Goal: Task Accomplishment & Management: Manage account settings

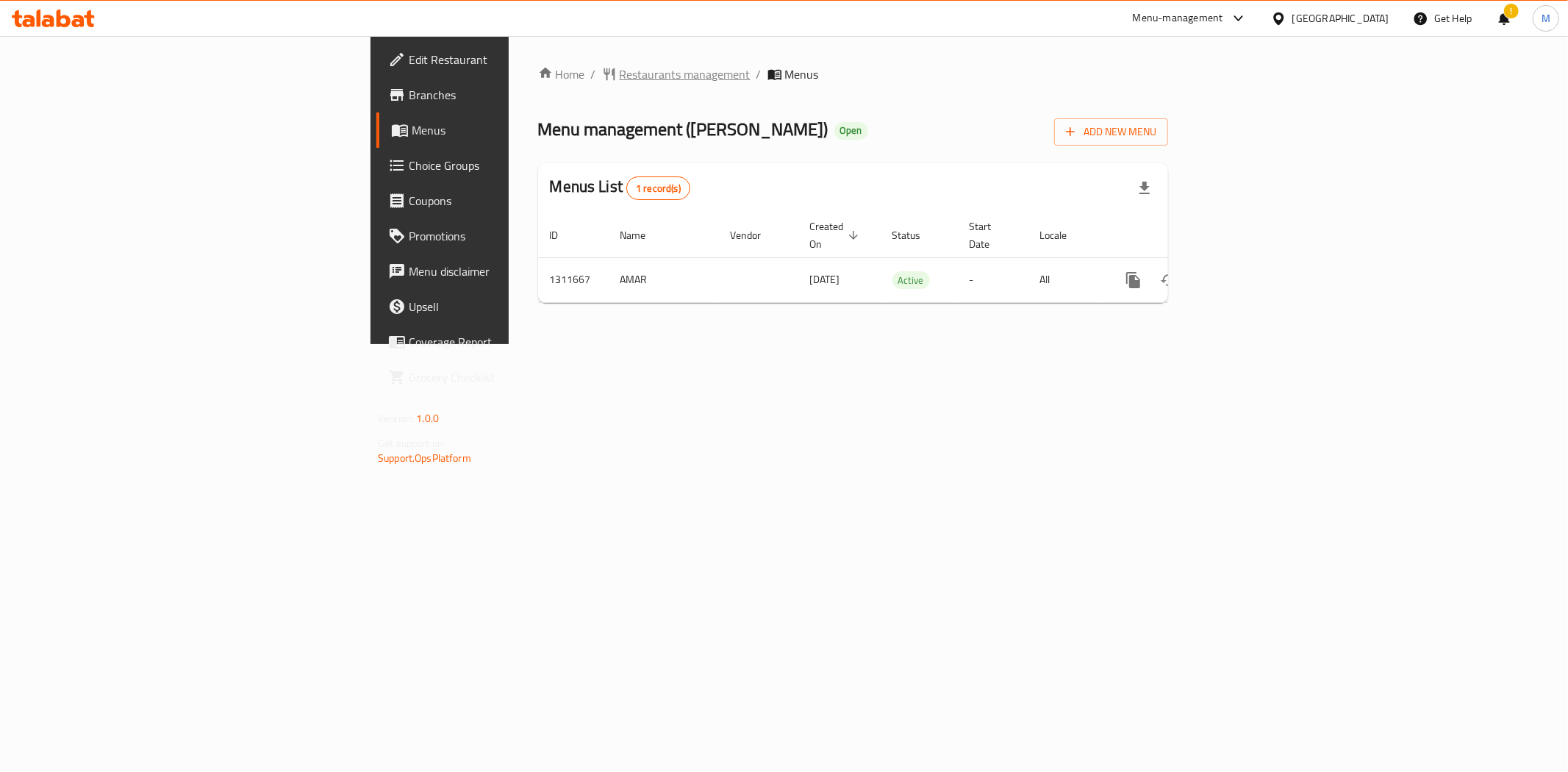
drag, startPoint x: 0, startPoint y: 0, endPoint x: 364, endPoint y: 76, distance: 371.8
click at [602, 76] on icon "breadcrumb" at bounding box center [609, 74] width 14 height 14
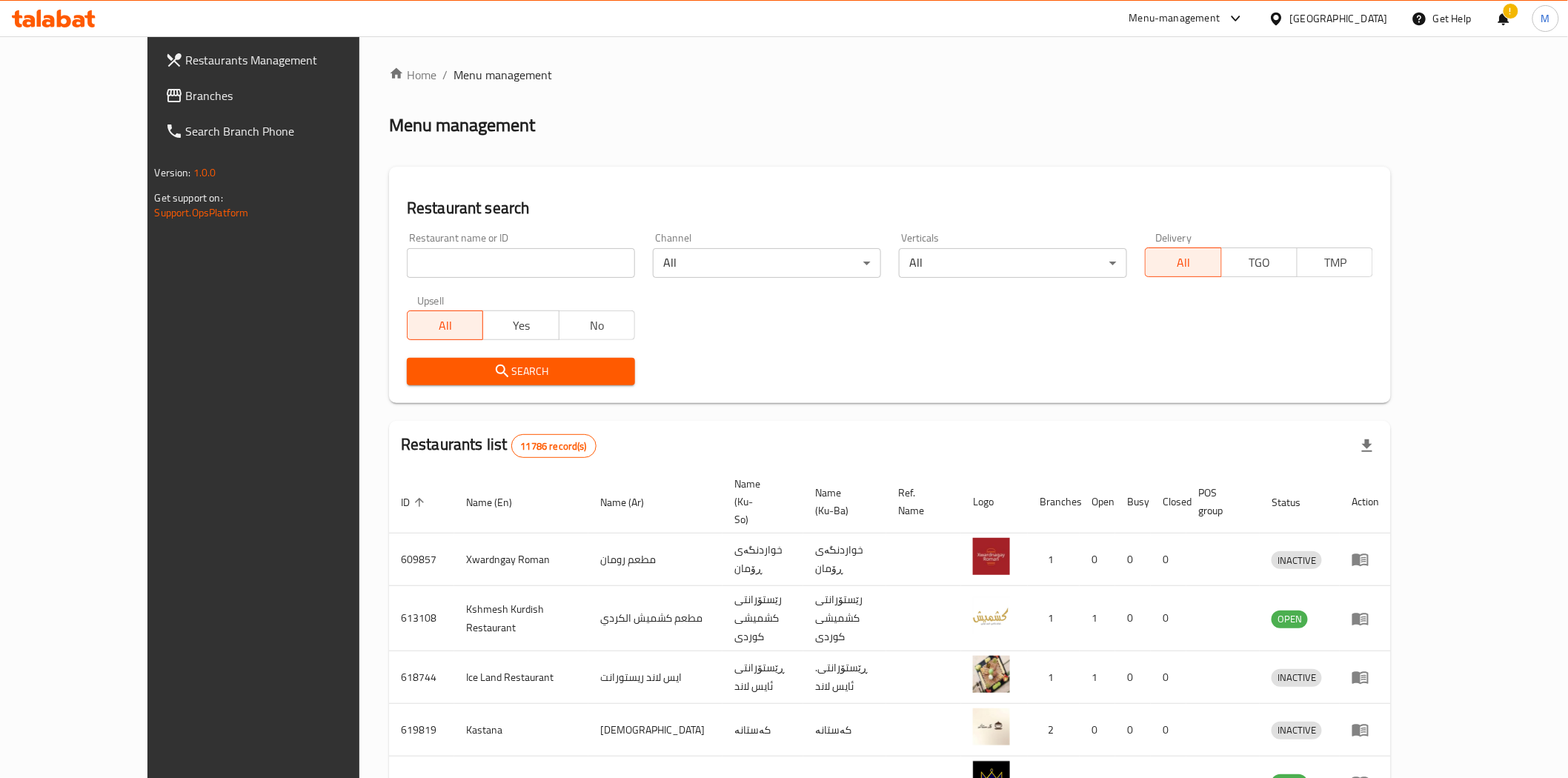
click at [433, 264] on input "search" at bounding box center [521, 262] width 228 height 30
type input "cavern"
click button "Search" at bounding box center [521, 372] width 228 height 27
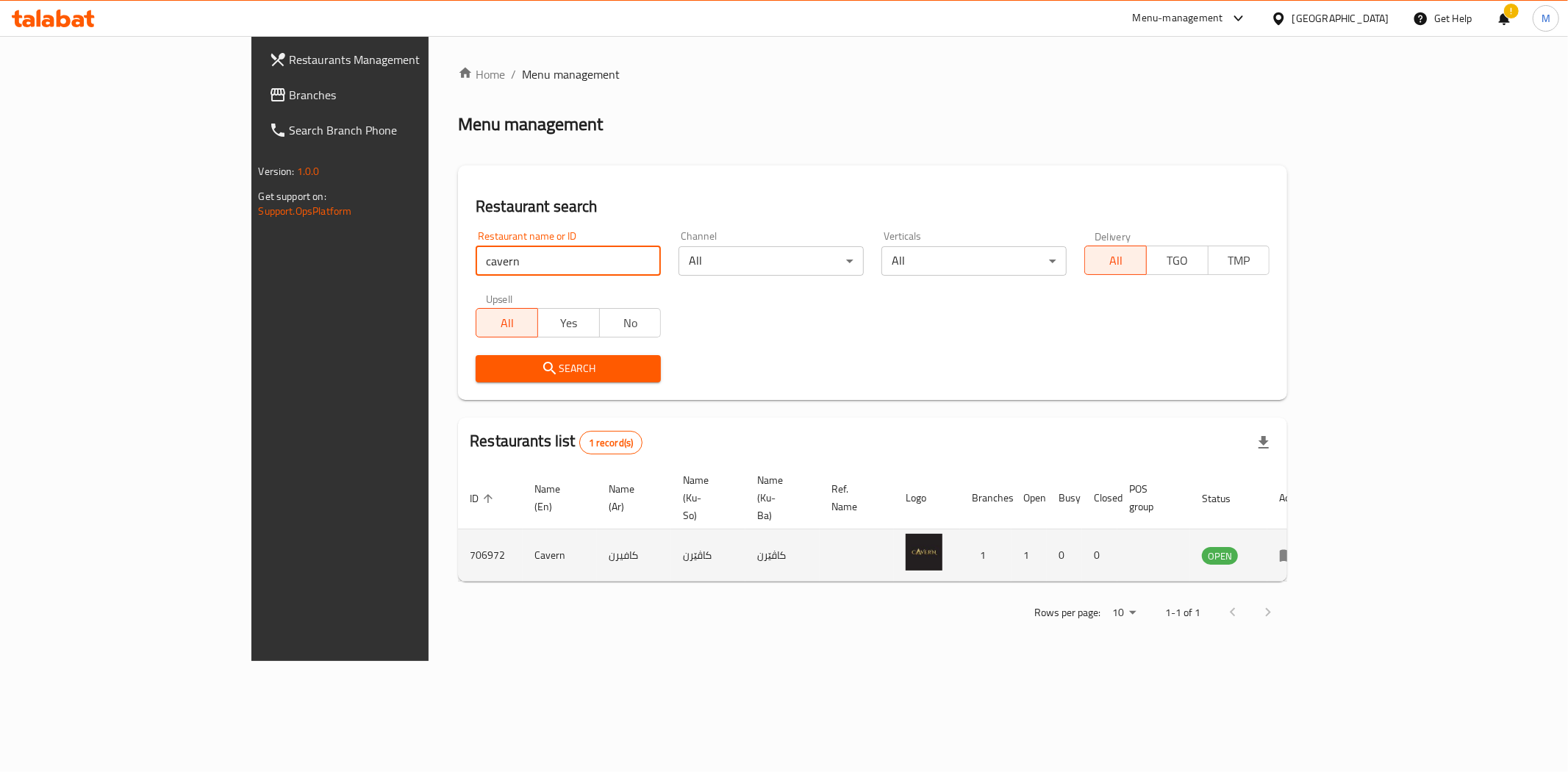
click at [1296, 550] on icon "enhanced table" at bounding box center [1287, 556] width 16 height 13
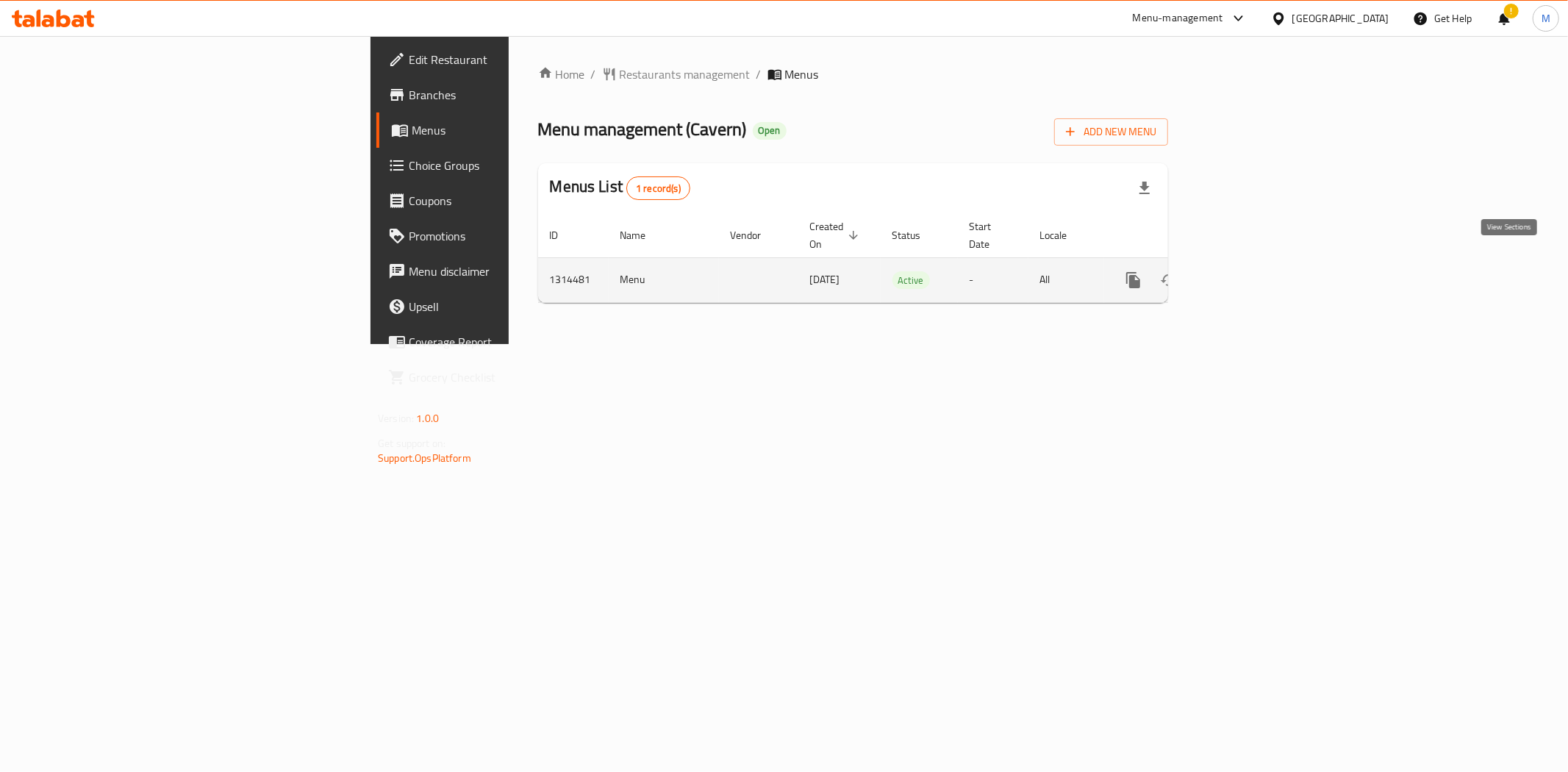
click at [1257, 274] on link "enhanced table" at bounding box center [1239, 280] width 36 height 36
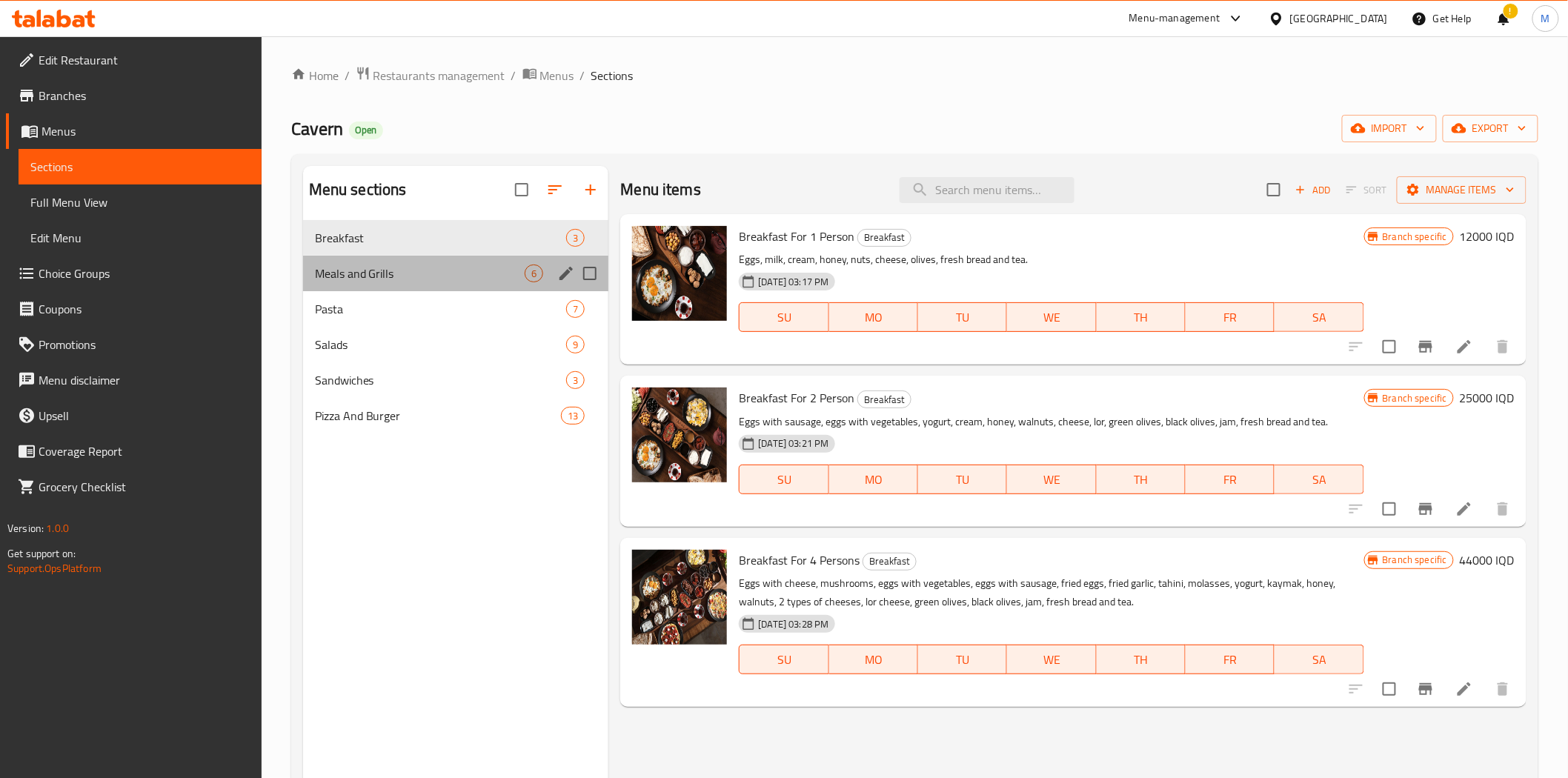
click at [445, 256] on div "Meals and Grills 6" at bounding box center [456, 274] width 306 height 36
click at [442, 268] on span "Meals and Grills" at bounding box center [420, 273] width 210 height 18
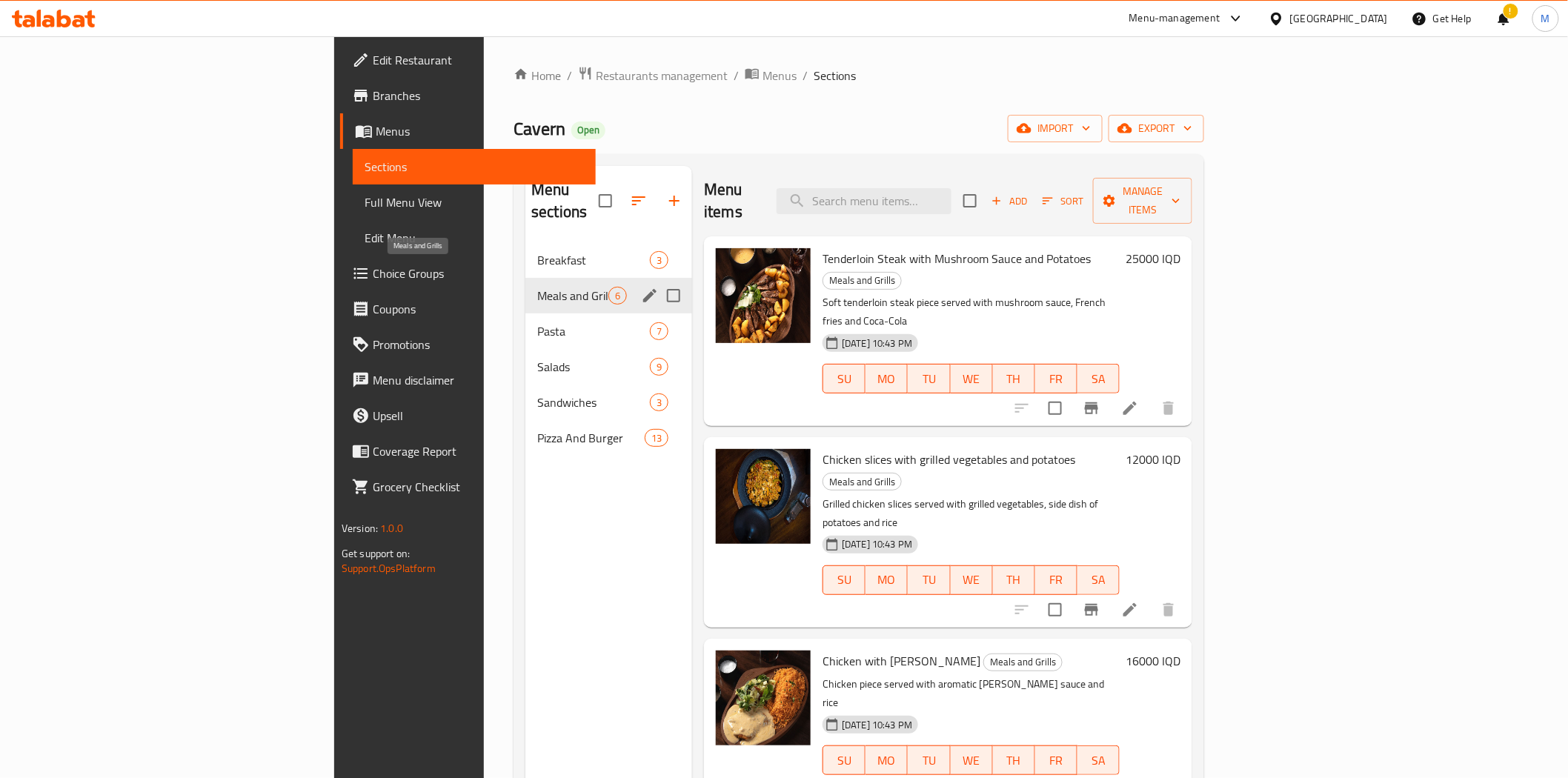
click at [537, 286] on span "Meals and Grills" at bounding box center [572, 295] width 71 height 18
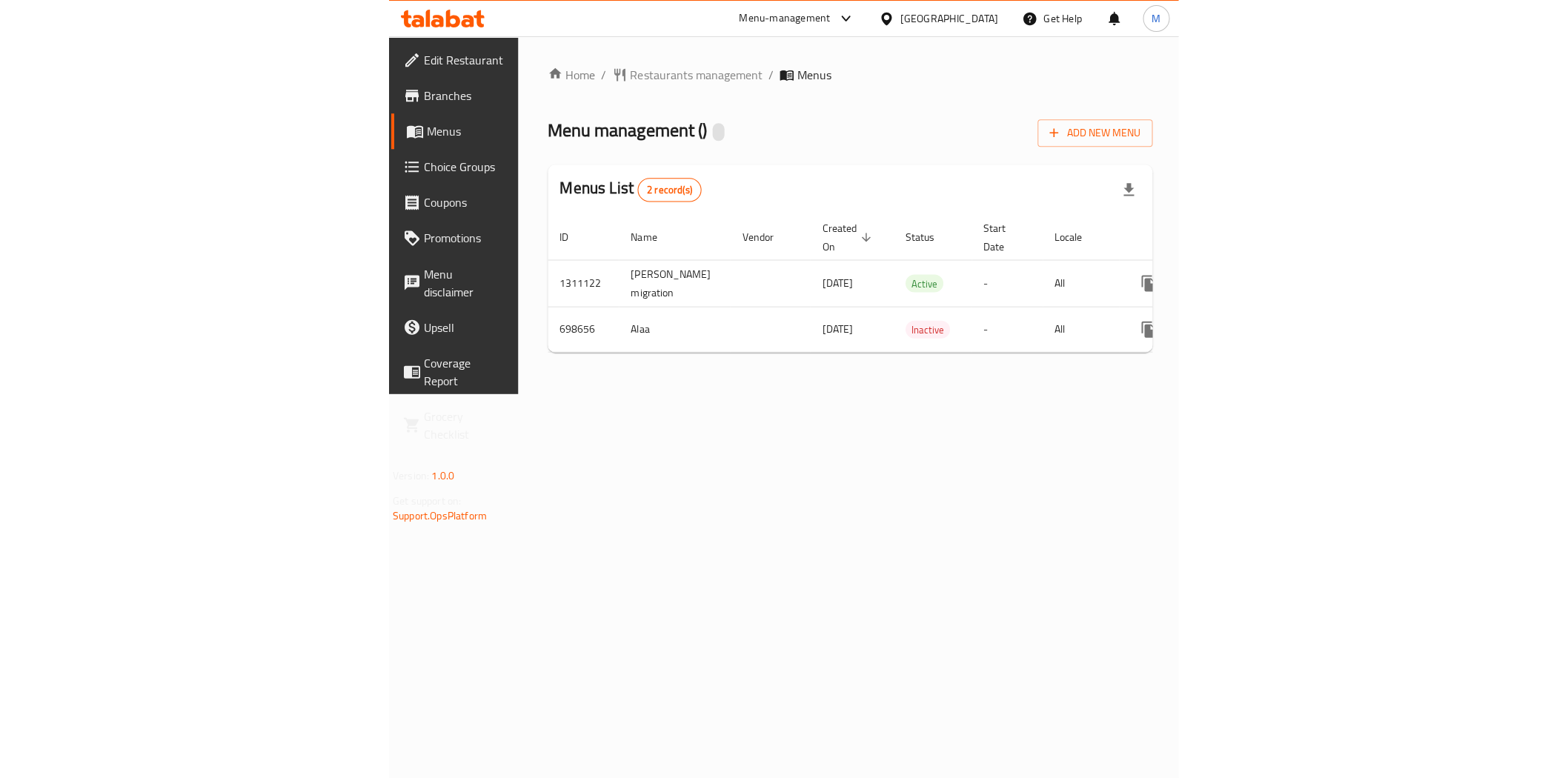
scroll to position [0, 138]
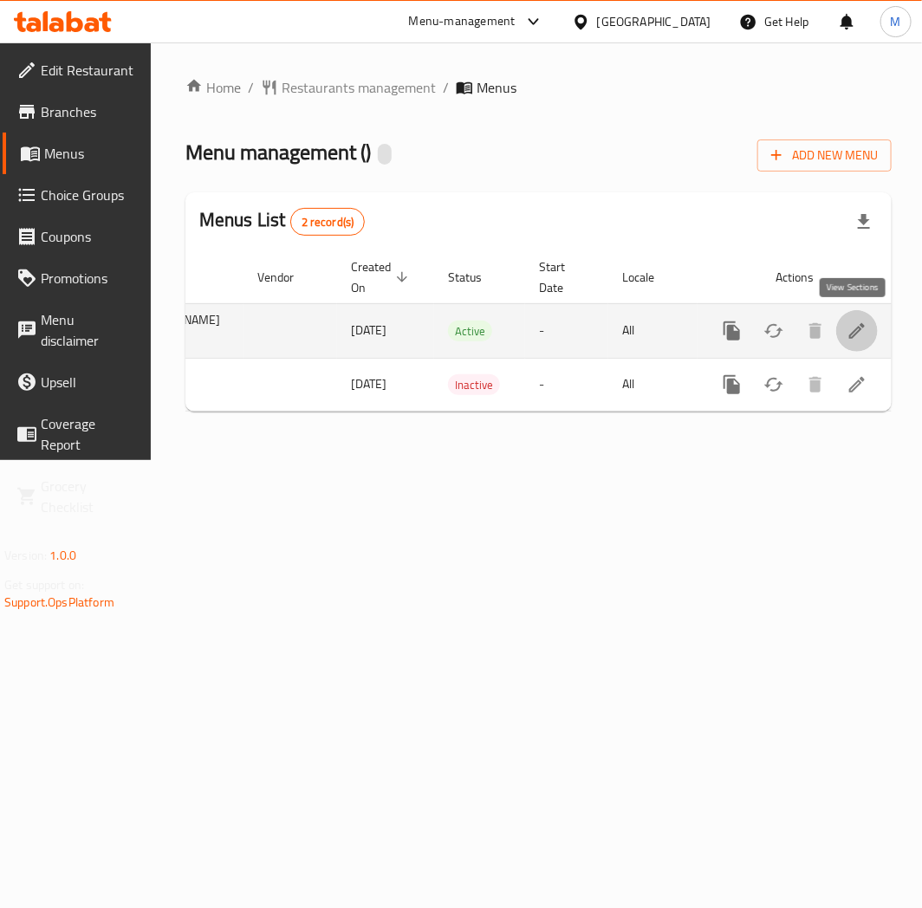
click at [852, 326] on icon "enhanced table" at bounding box center [857, 331] width 21 height 21
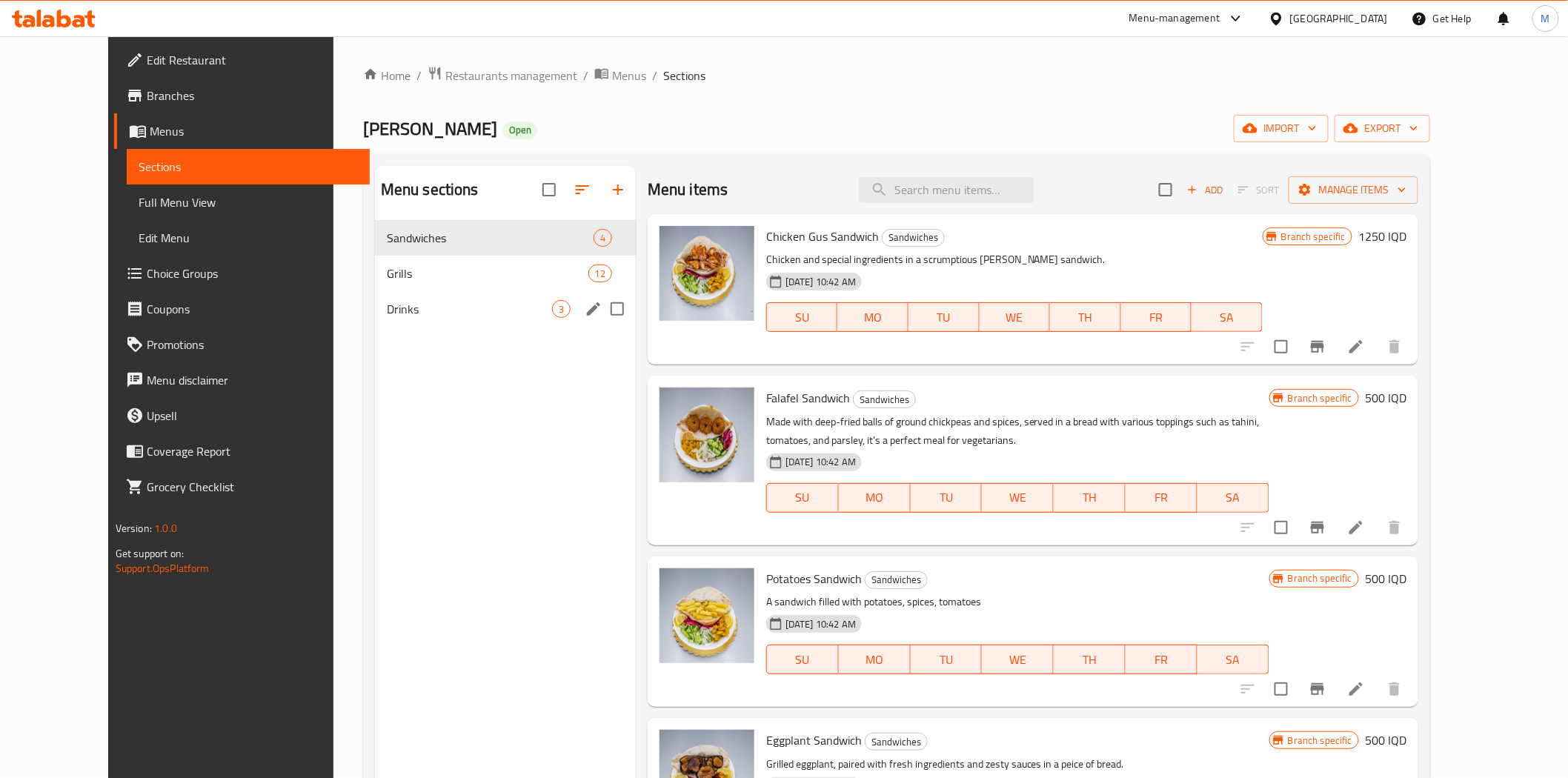
click at [393, 316] on span "Drinks" at bounding box center [469, 309] width 165 height 18
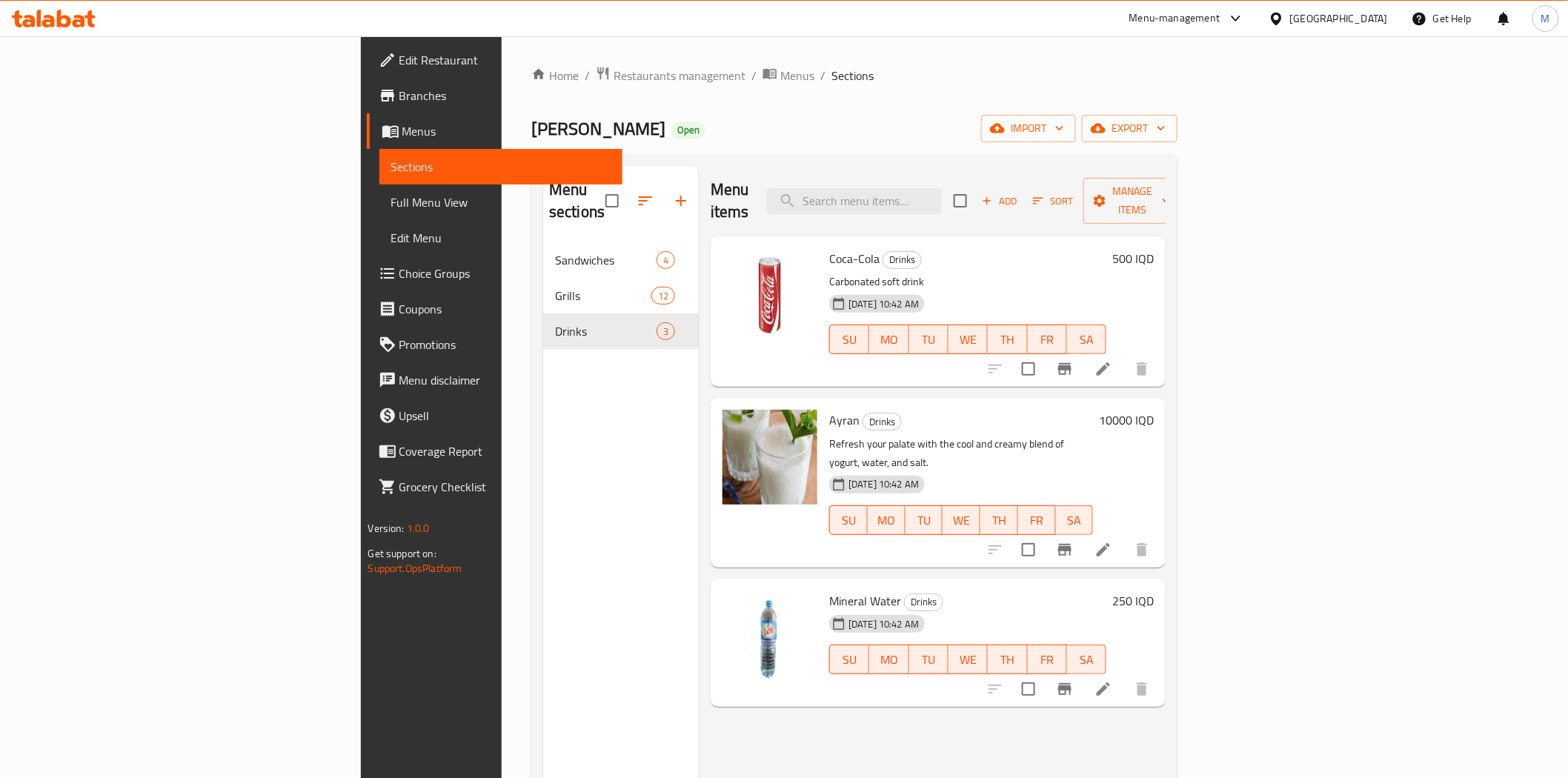
click at [787, 410] on h6 "10000 IQD" at bounding box center [1126, 420] width 55 height 21
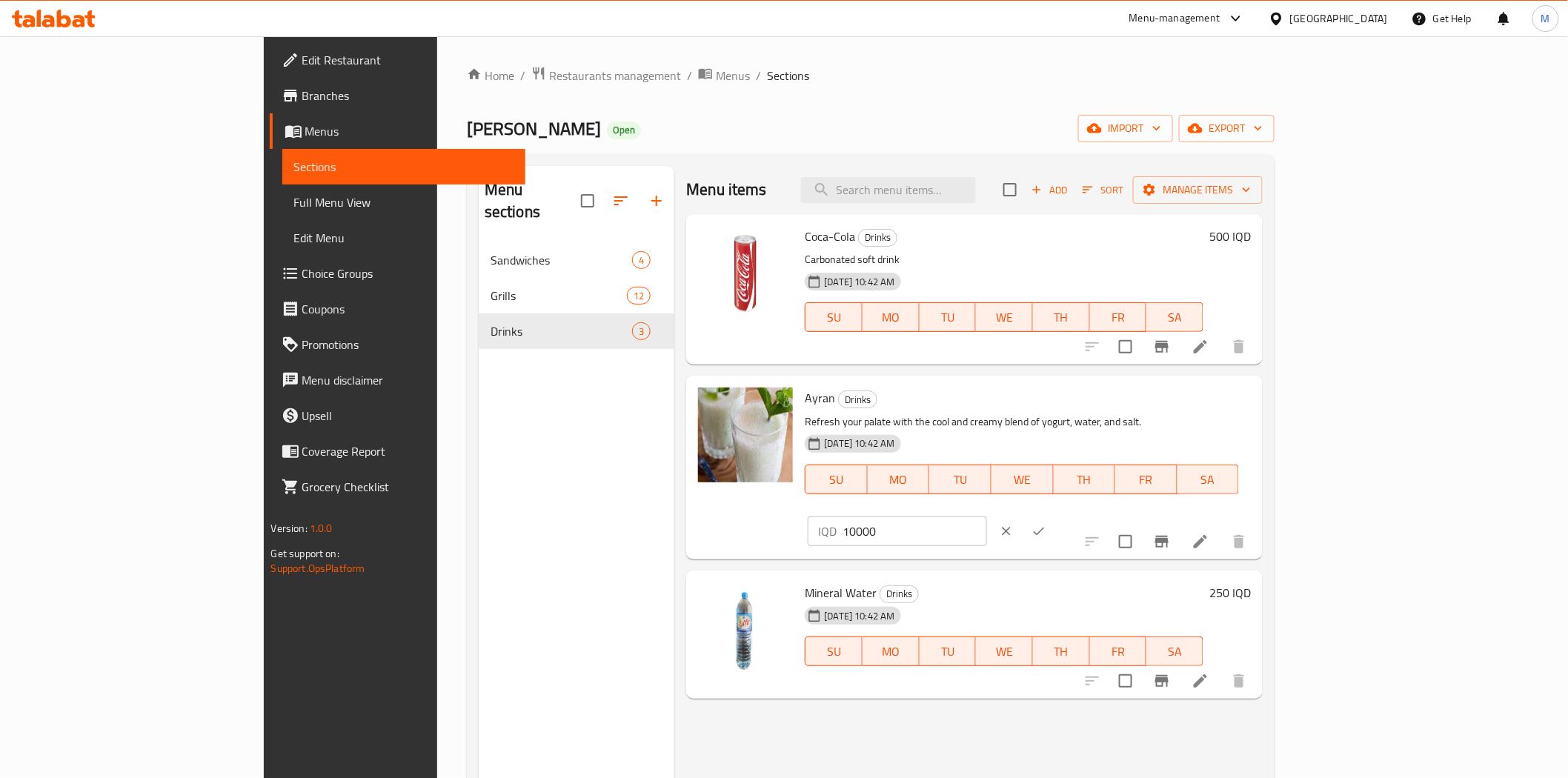
click at [787, 516] on input "10000" at bounding box center [914, 531] width 144 height 30
type input "1000"
click at [787, 524] on icon "ok" at bounding box center [1038, 531] width 15 height 15
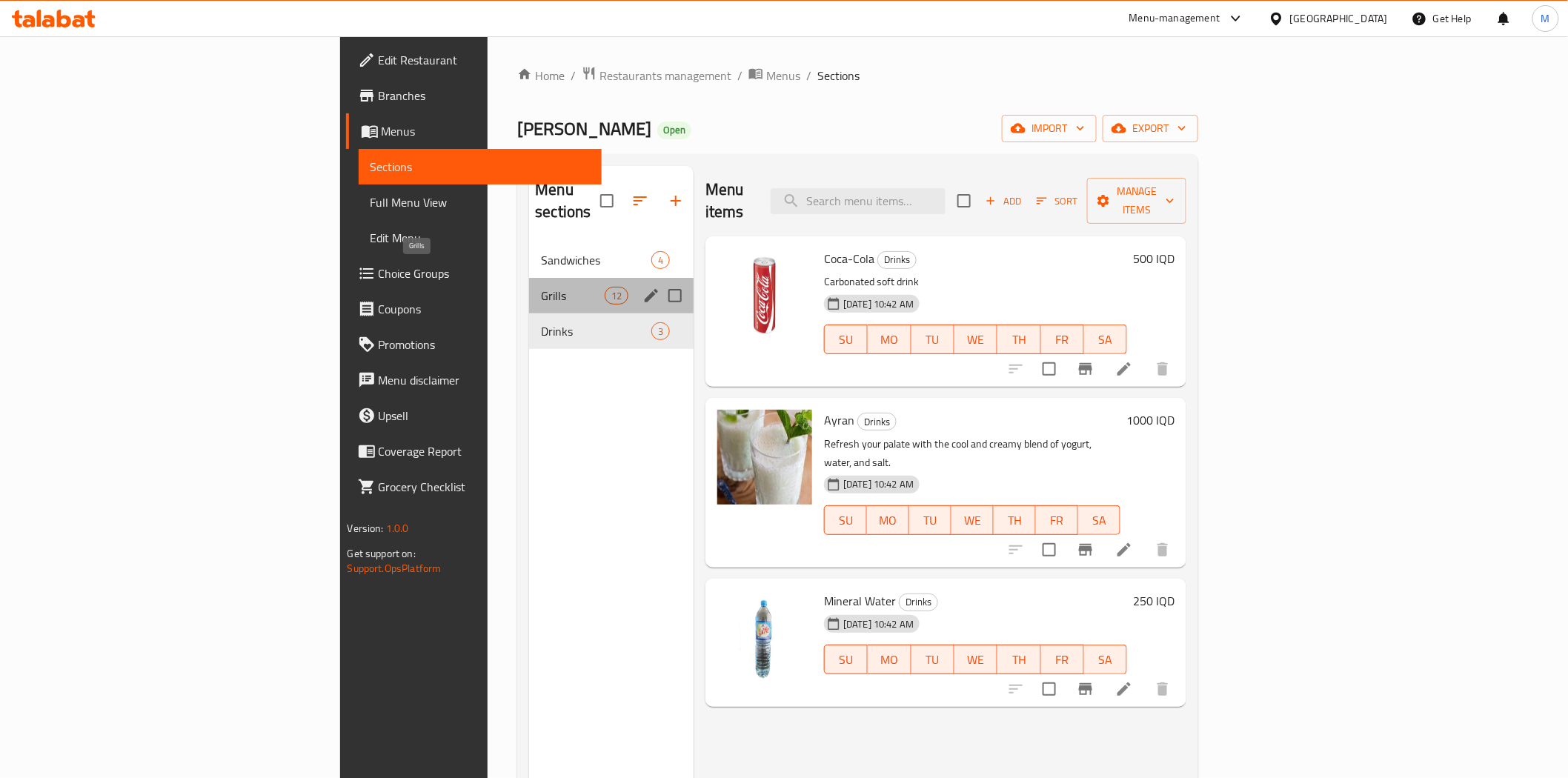
click at [541, 286] on span "Grills" at bounding box center [573, 295] width 63 height 18
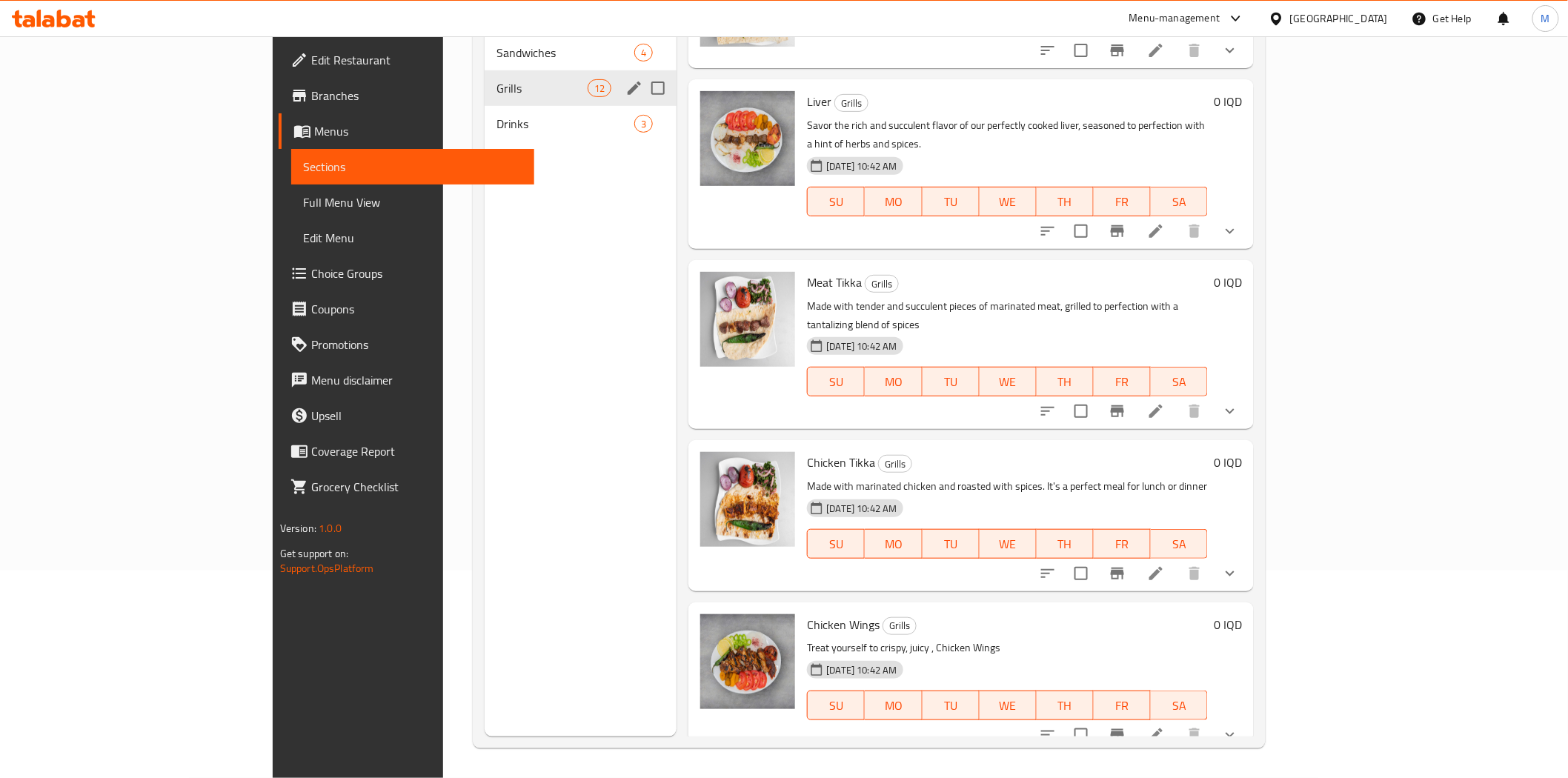
scroll to position [50, 0]
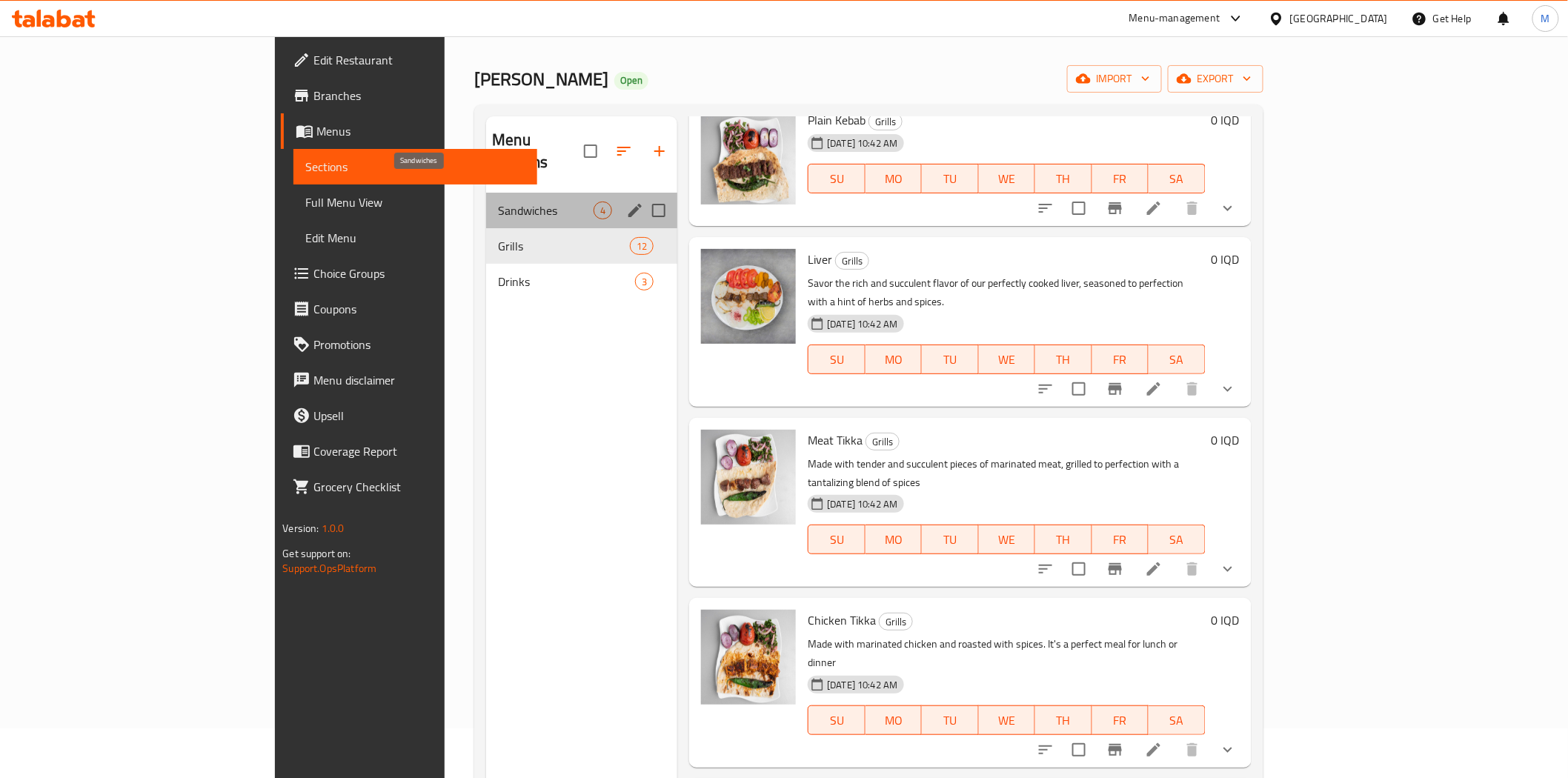
click at [498, 202] on span "Sandwiches" at bounding box center [545, 210] width 96 height 18
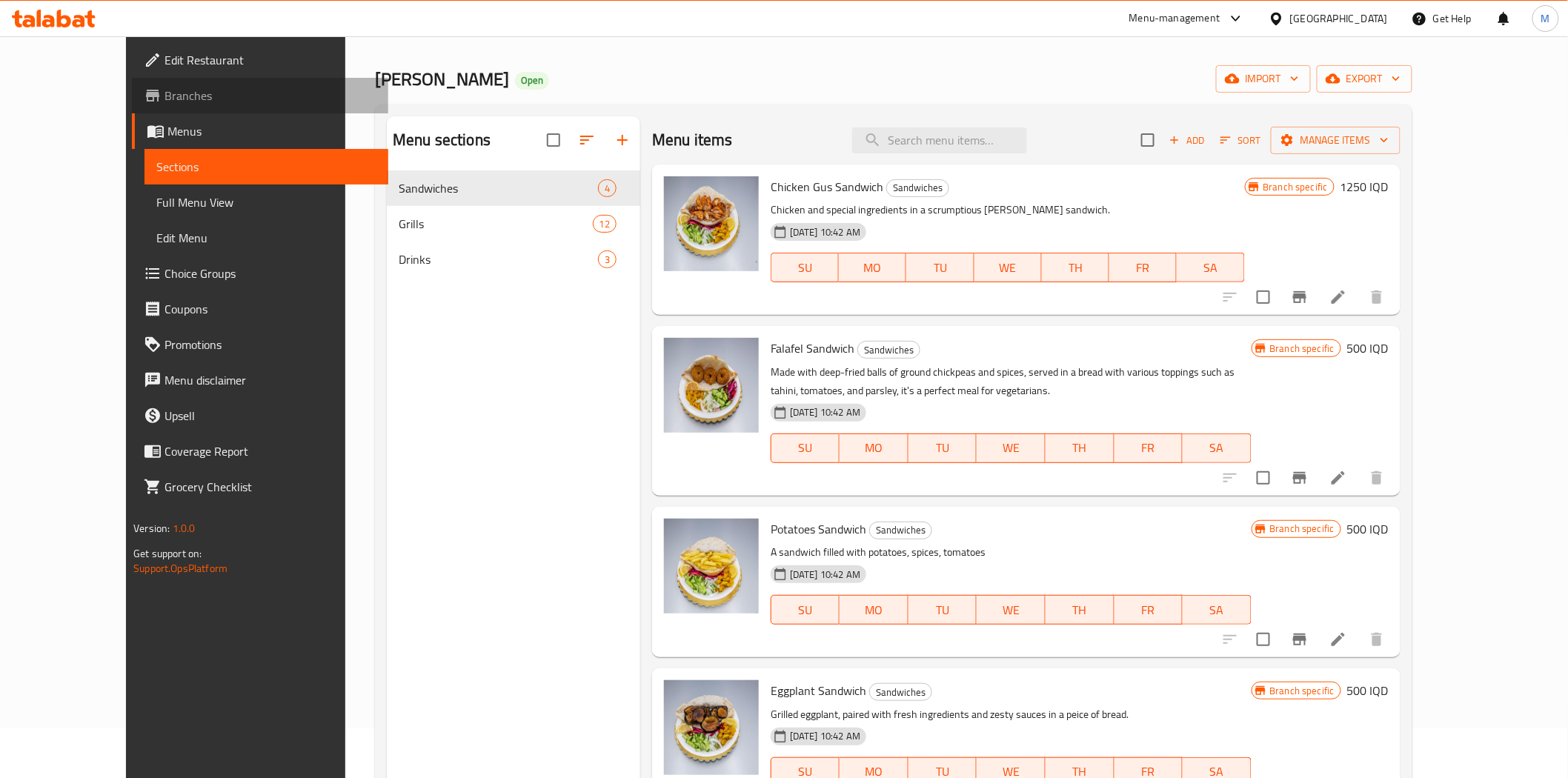
click at [164, 97] on span "Branches" at bounding box center [269, 95] width 211 height 18
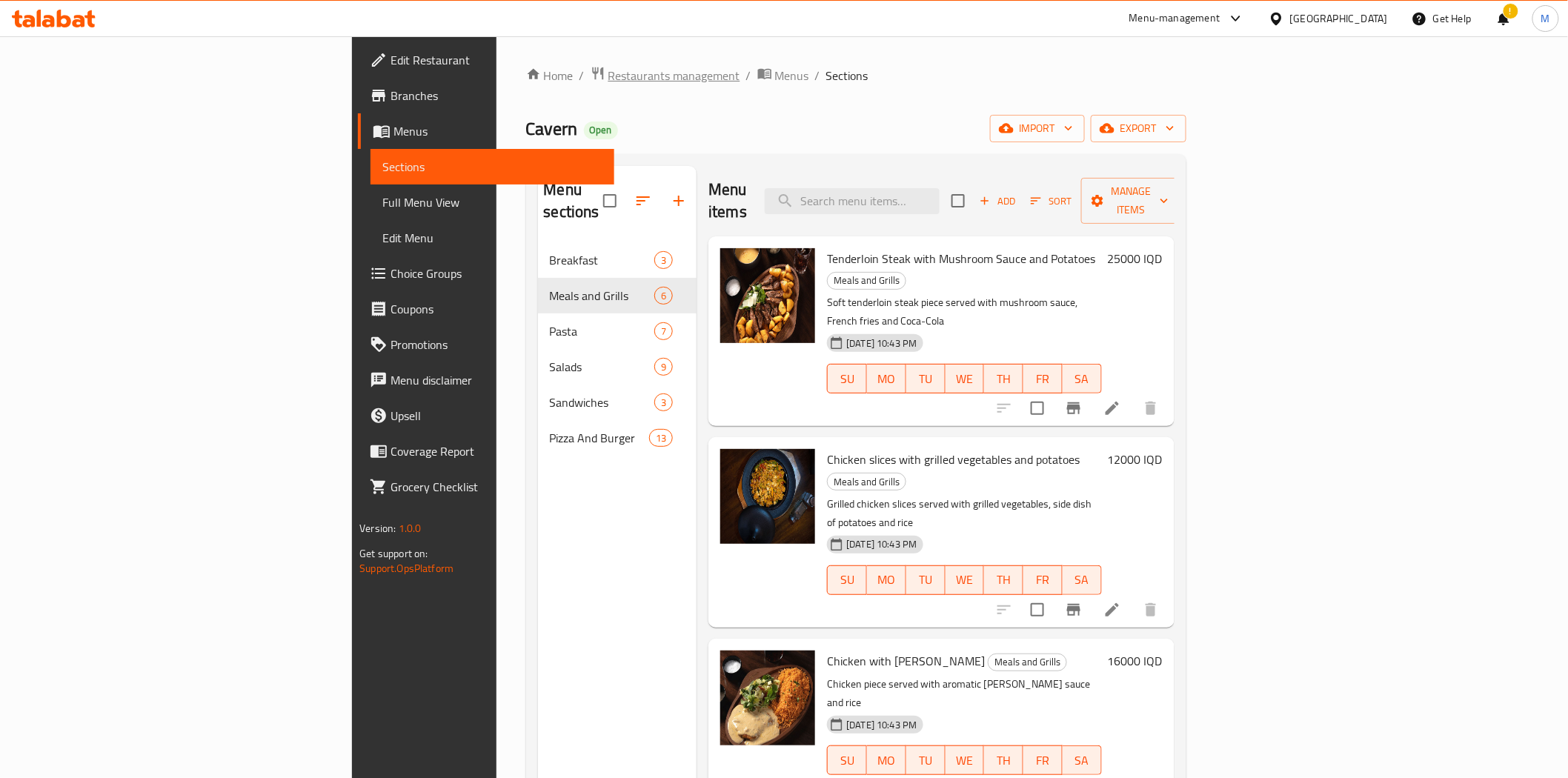
click at [609, 72] on span "Restaurants management" at bounding box center [675, 75] width 132 height 18
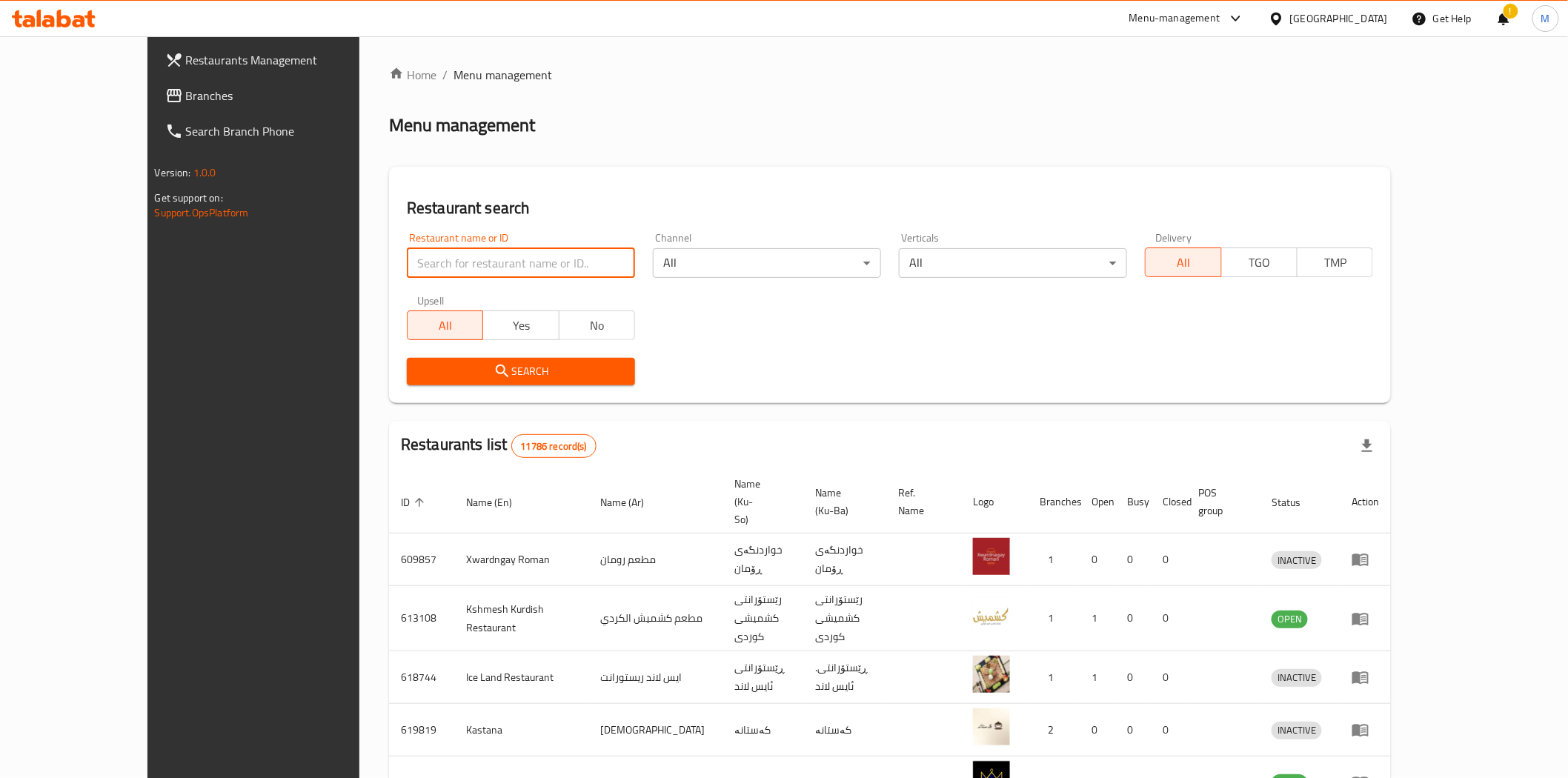
click at [407, 269] on input "search" at bounding box center [521, 262] width 228 height 30
type input "cavern"
click button "Search" at bounding box center [521, 372] width 228 height 27
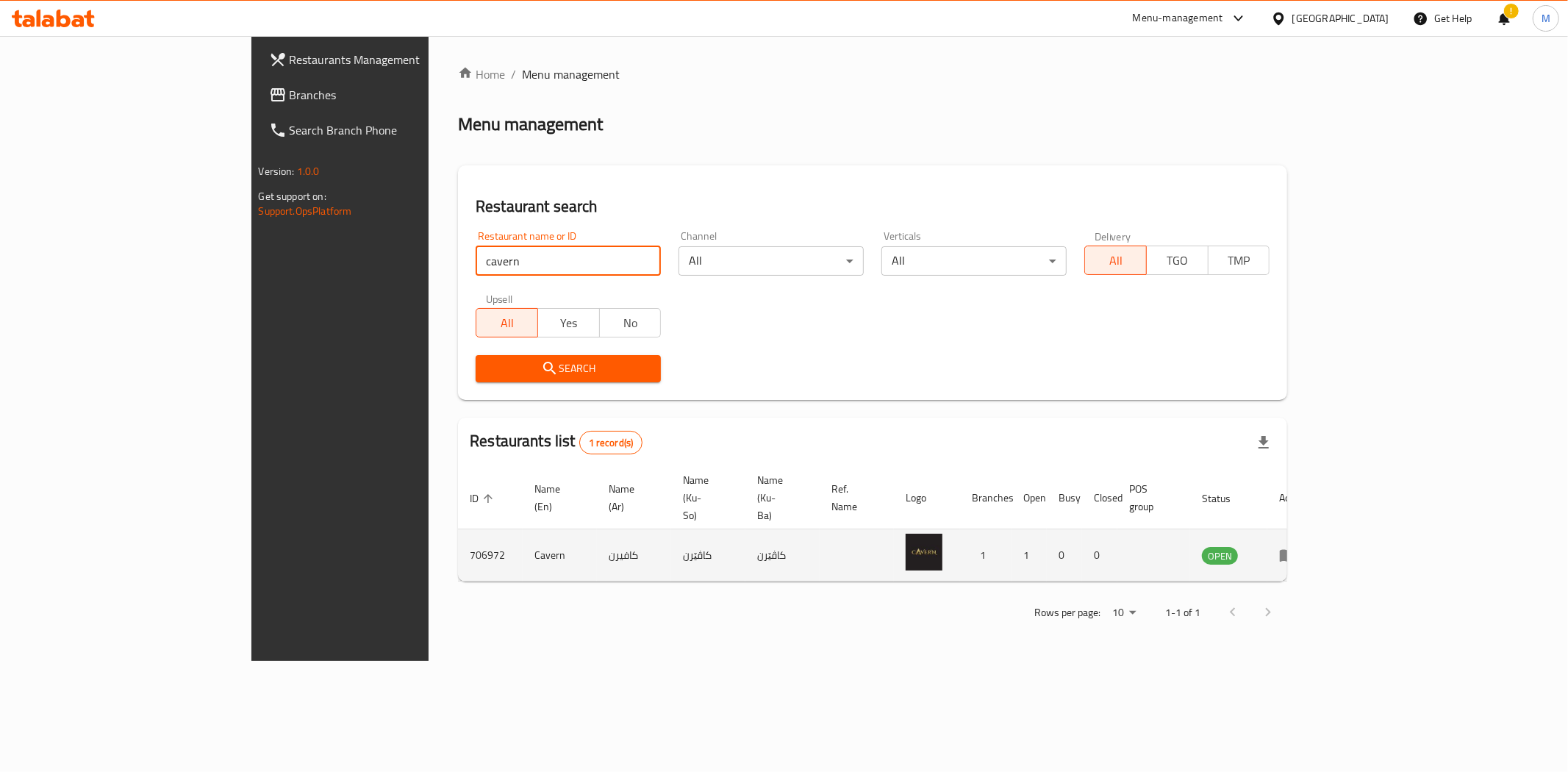
click at [1318, 530] on td "enhanced table" at bounding box center [1292, 556] width 51 height 53
click at [1296, 550] on icon "enhanced table" at bounding box center [1287, 556] width 16 height 13
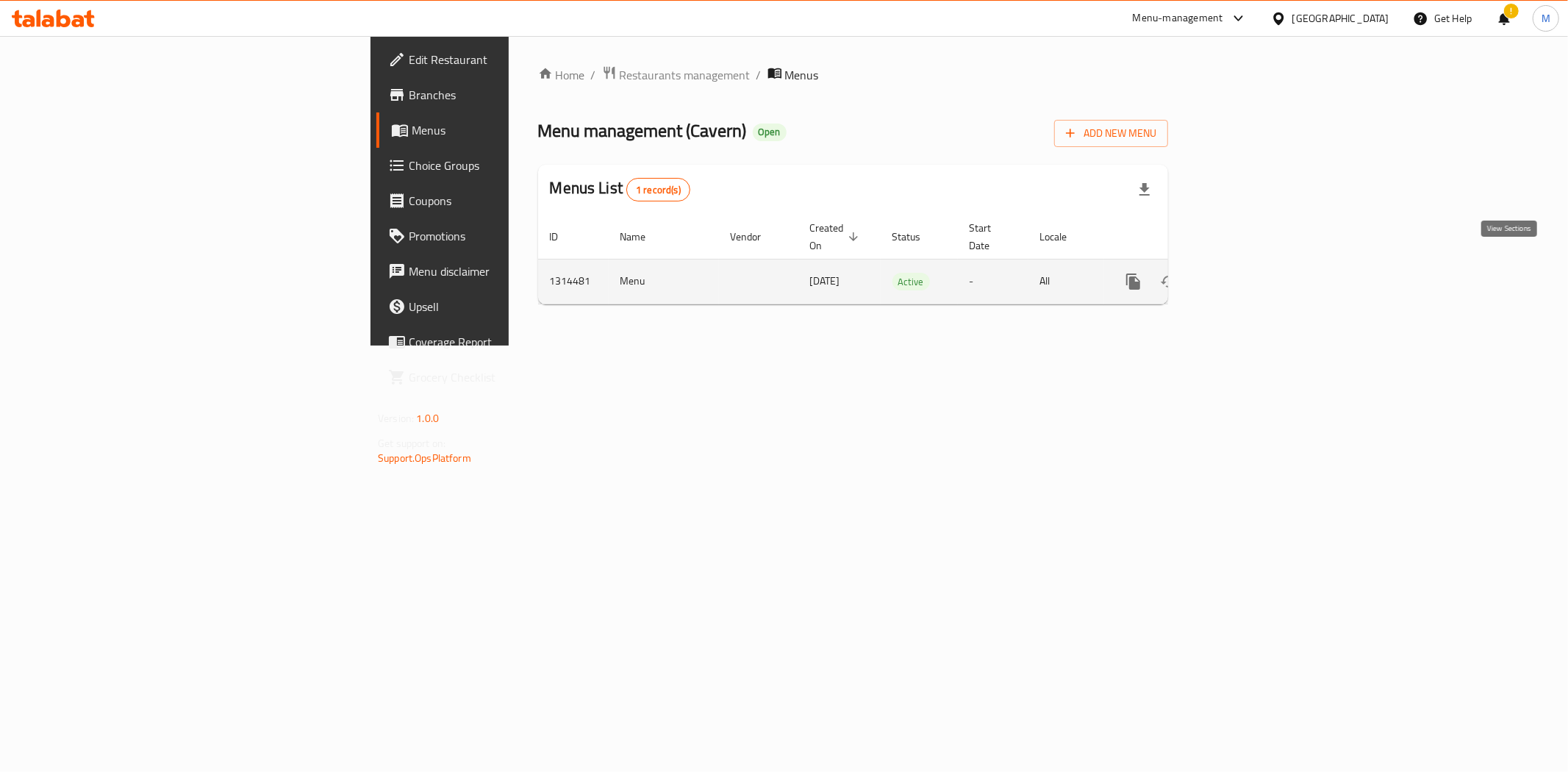
click at [1248, 273] on icon "enhanced table" at bounding box center [1239, 282] width 18 height 18
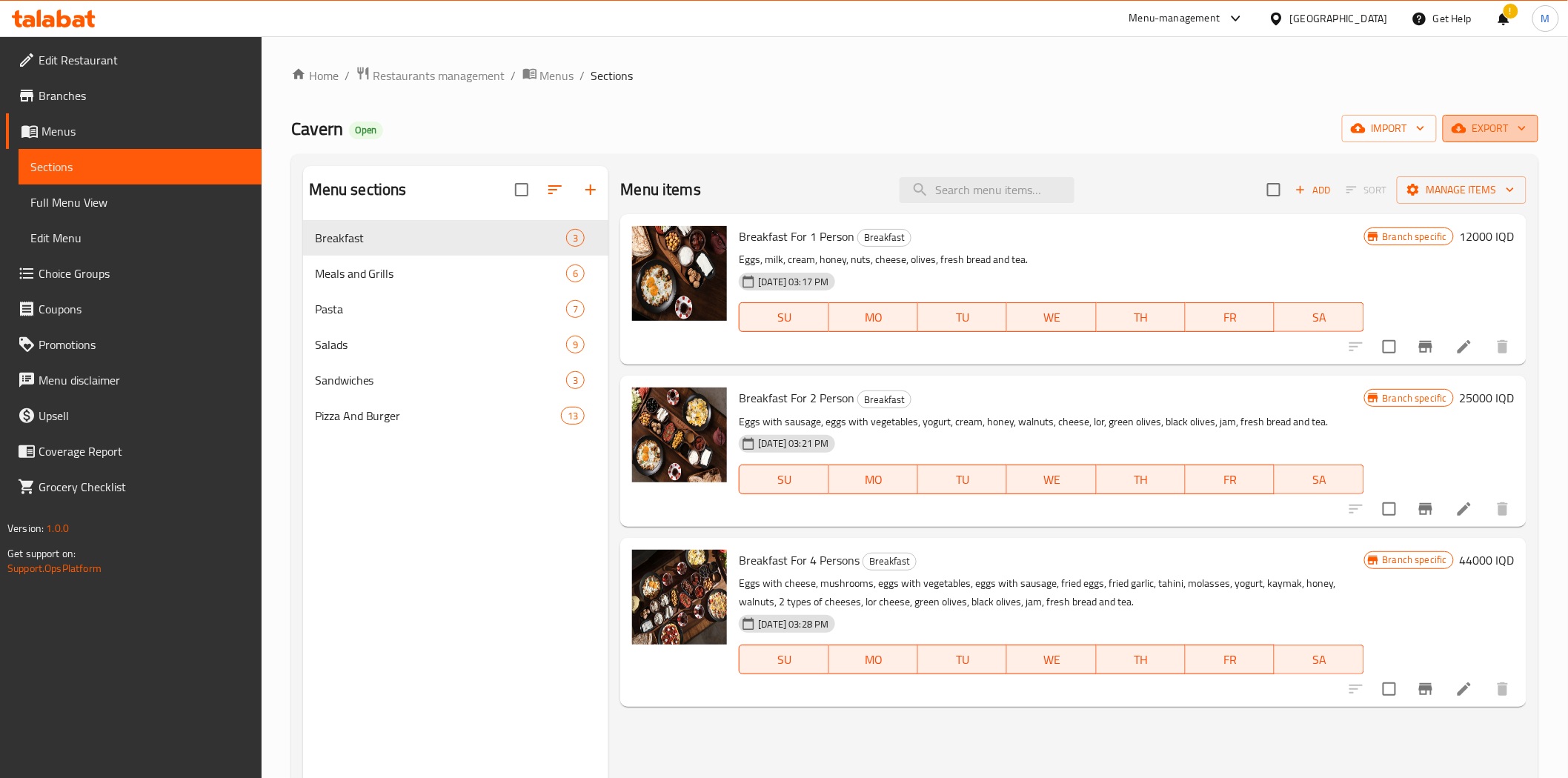
click at [1484, 136] on span "export" at bounding box center [1490, 129] width 72 height 19
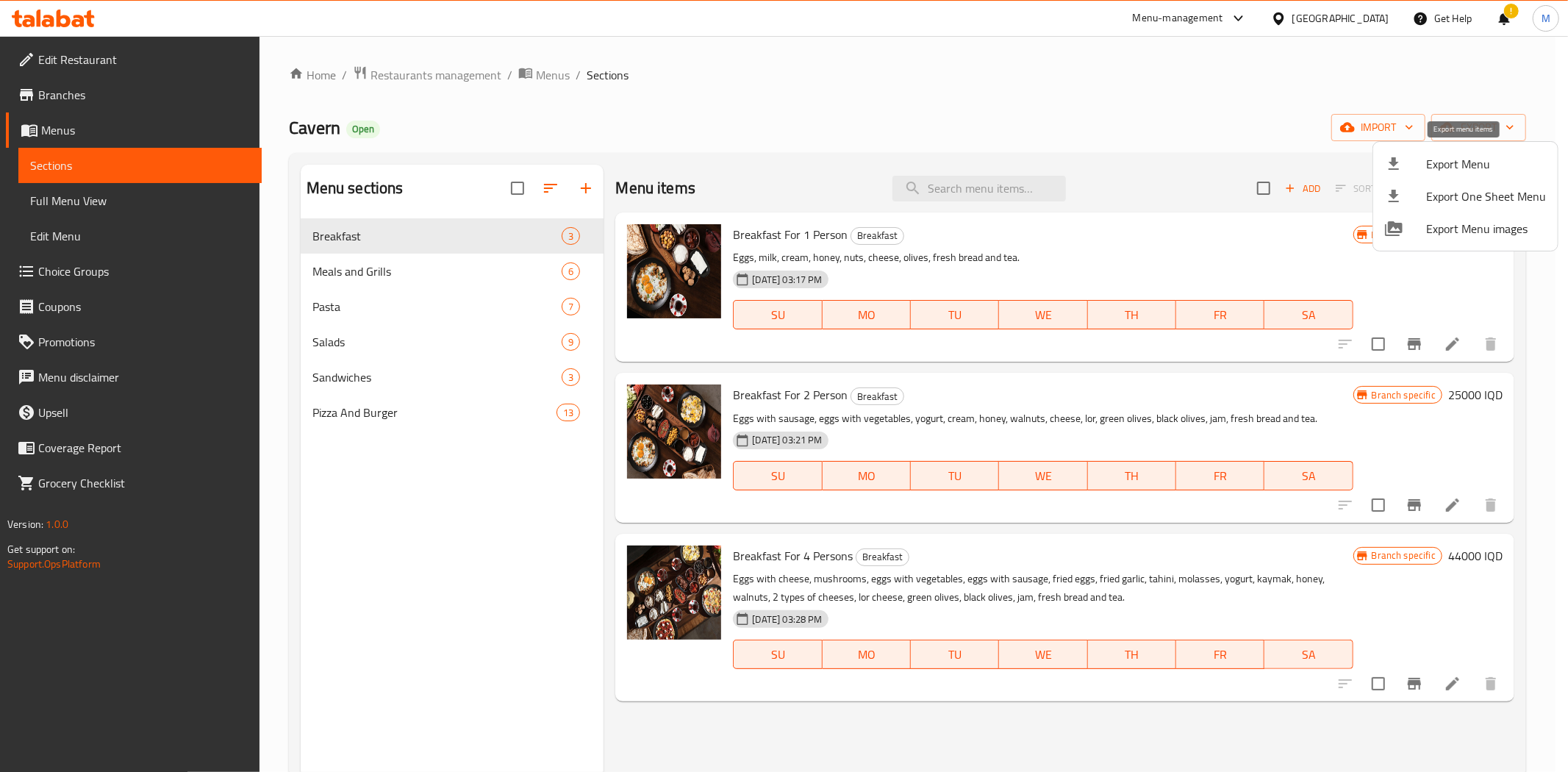
click at [1443, 171] on span "Export Menu" at bounding box center [1485, 164] width 120 height 18
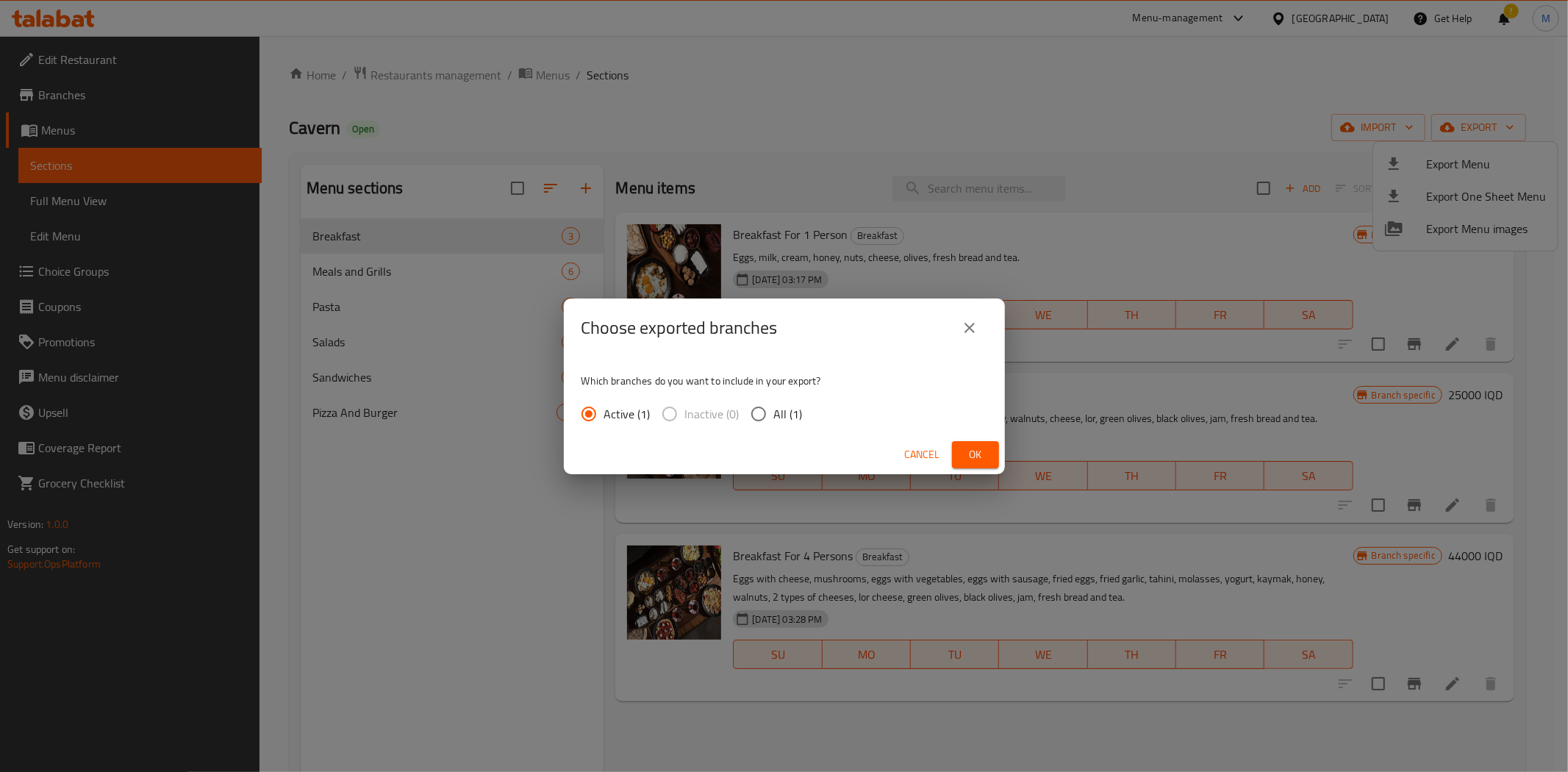
click at [981, 441] on button "Ok" at bounding box center [974, 455] width 47 height 27
